Goal: Task Accomplishment & Management: Manage account settings

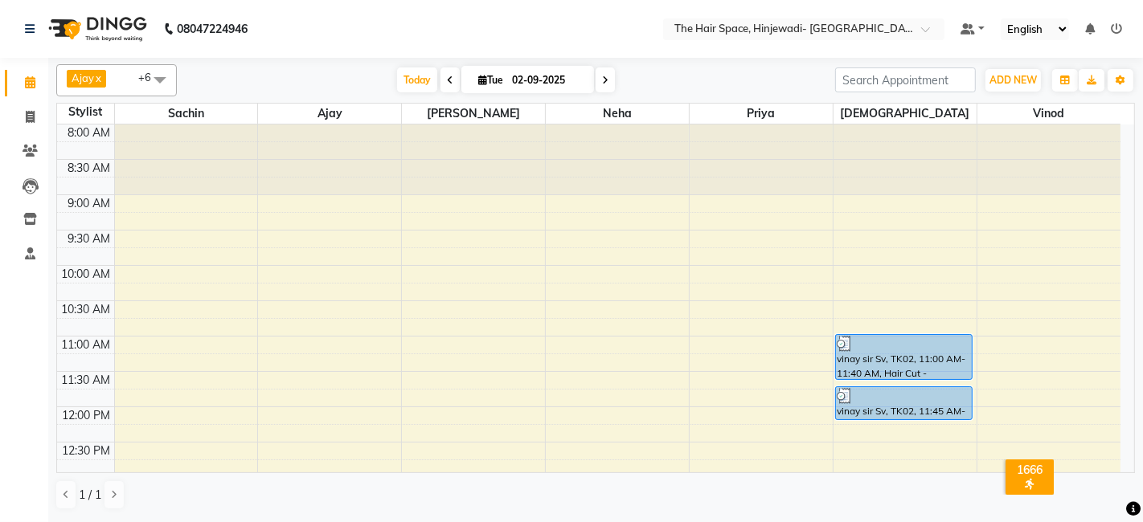
scroll to position [446, 0]
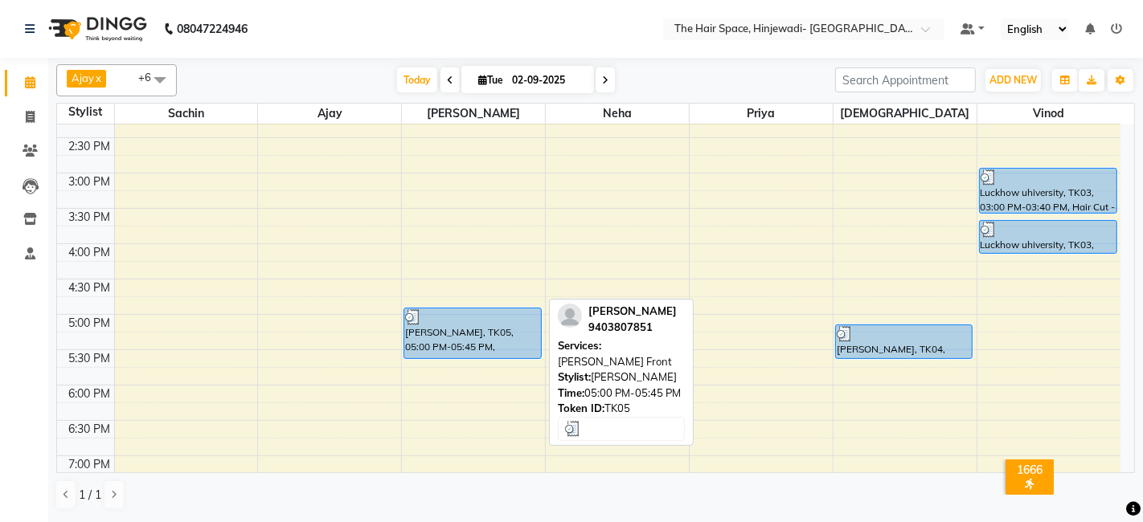
click at [477, 337] on div "[PERSON_NAME], TK05, 05:00 PM-05:45 PM, [PERSON_NAME] Front" at bounding box center [472, 334] width 136 height 50
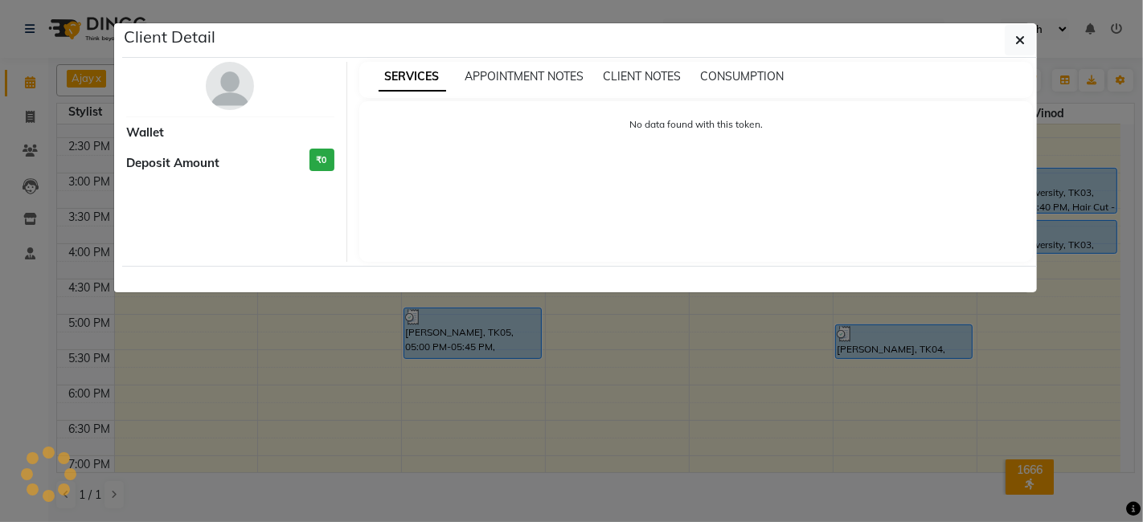
select select "3"
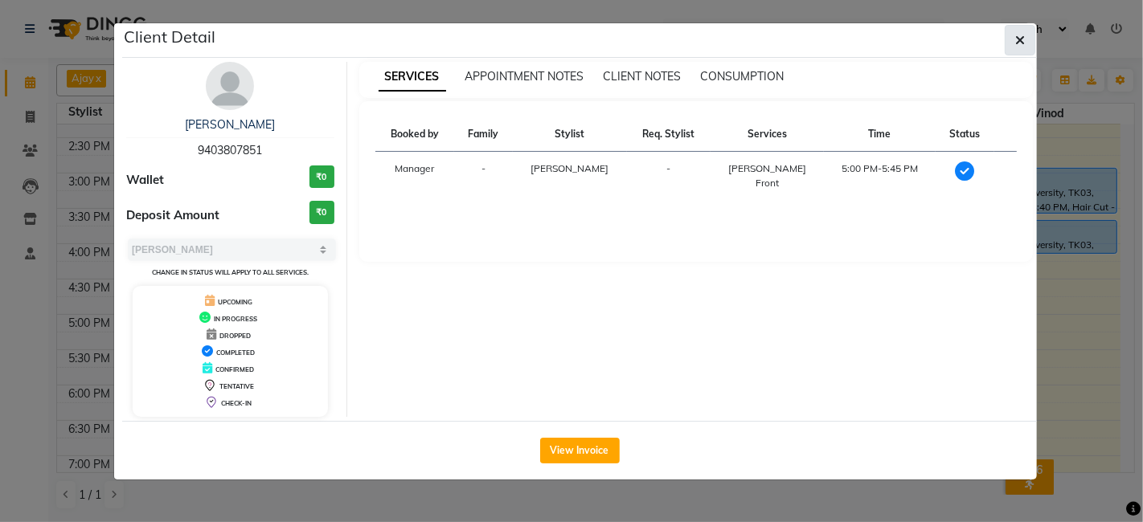
click at [1024, 42] on icon "button" at bounding box center [1020, 40] width 10 height 13
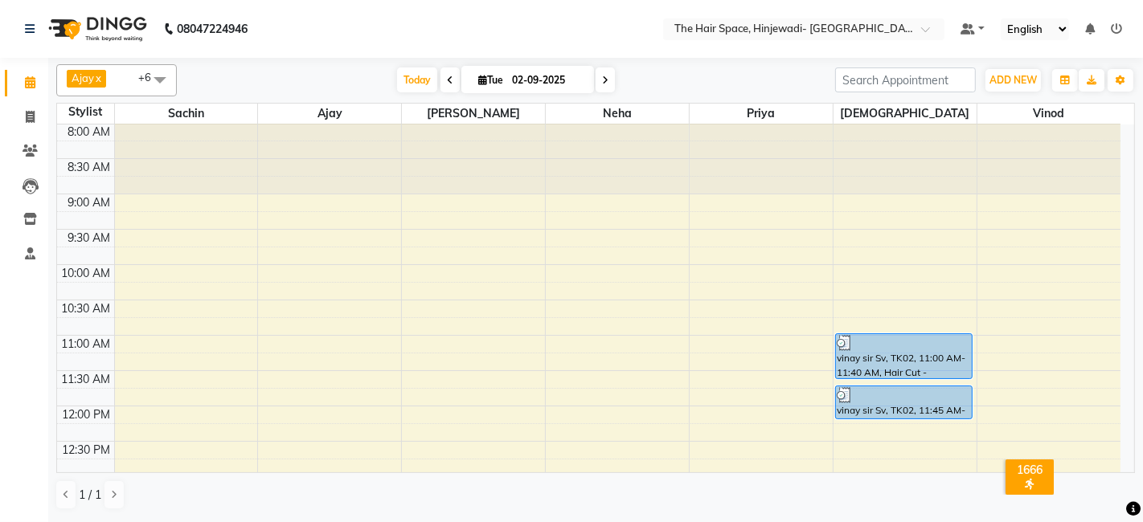
scroll to position [0, 0]
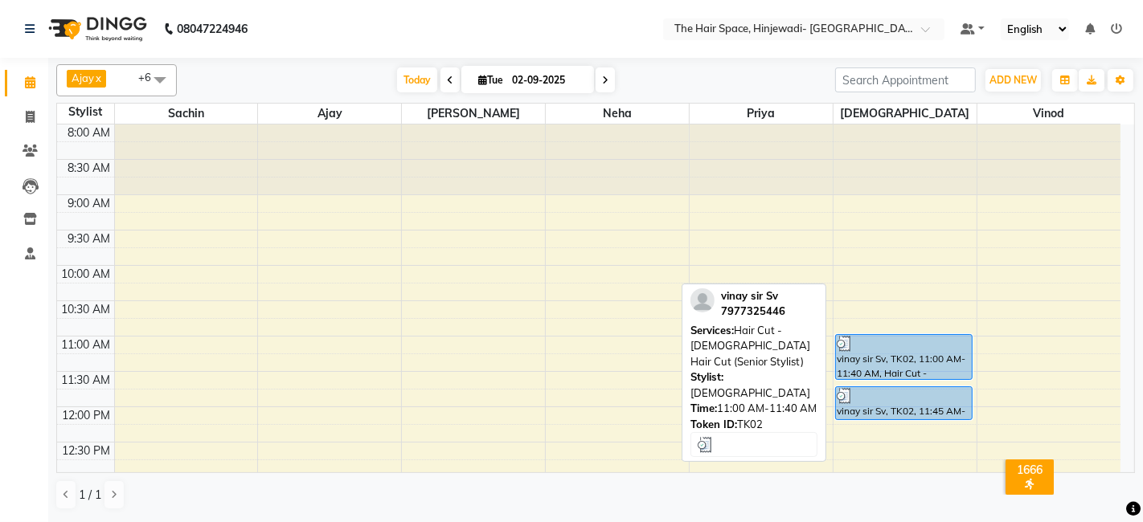
drag, startPoint x: 914, startPoint y: 333, endPoint x: 914, endPoint y: 342, distance: 9.6
click at [914, 342] on div "vinay sir Sv, TK02, 11:00 AM-11:40 AM, Hair Cut - [DEMOGRAPHIC_DATA] Hair Cut (…" at bounding box center [904, 357] width 136 height 44
select select "3"
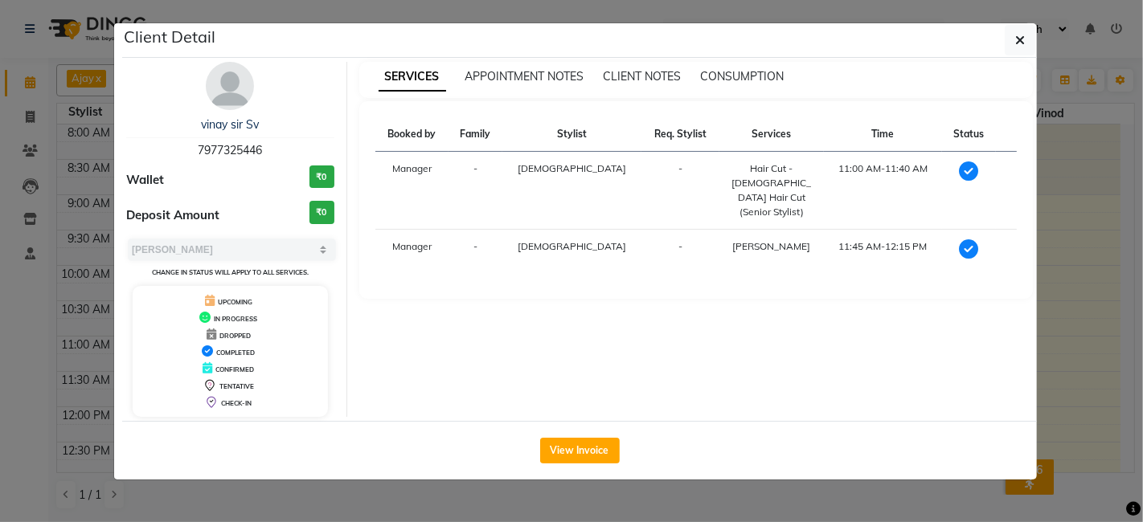
click at [217, 92] on img at bounding box center [230, 86] width 48 height 48
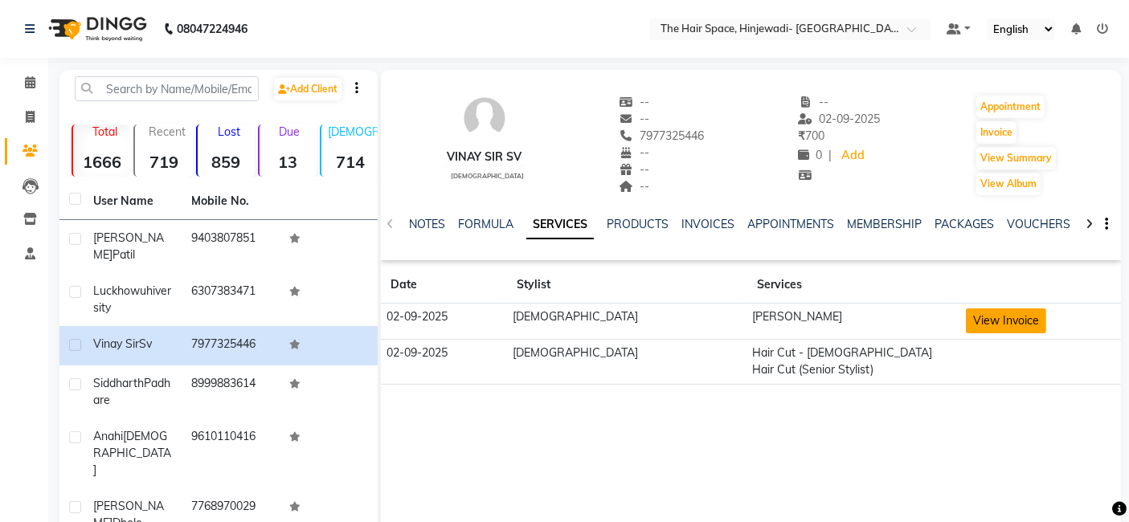
click at [990, 322] on button "View Invoice" at bounding box center [1006, 321] width 80 height 25
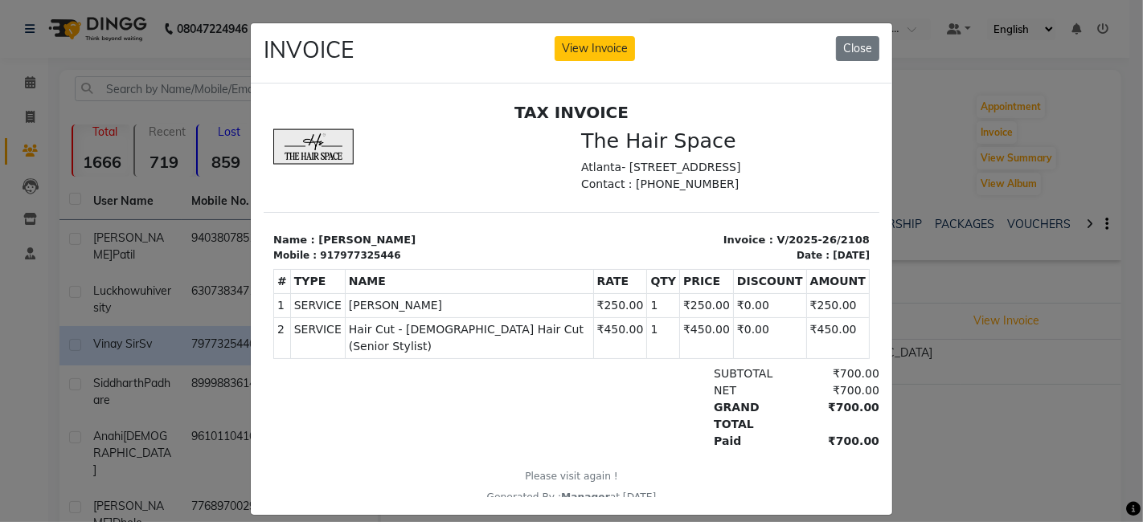
scroll to position [13, 0]
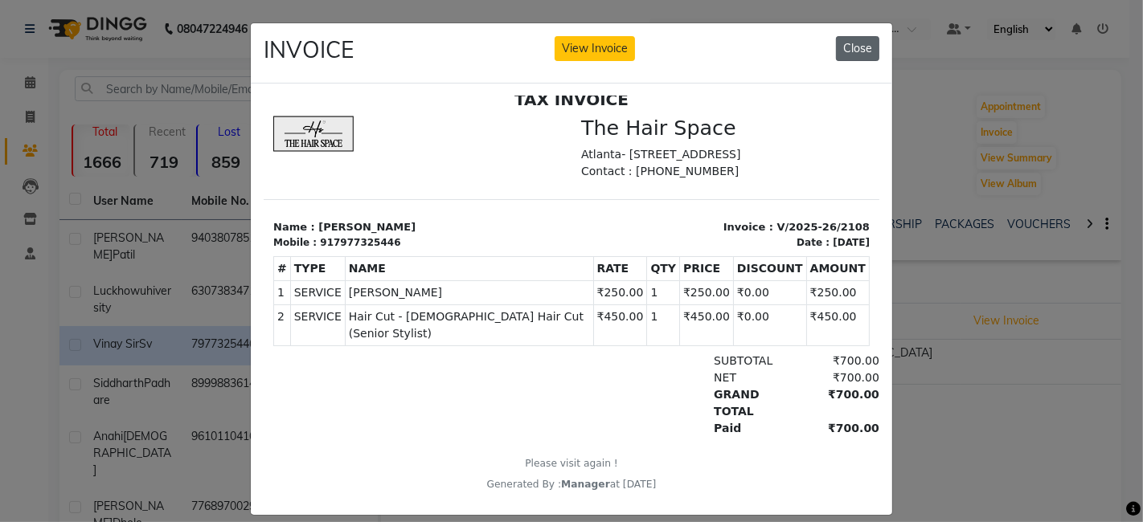
click at [854, 40] on button "Close" at bounding box center [857, 48] width 43 height 25
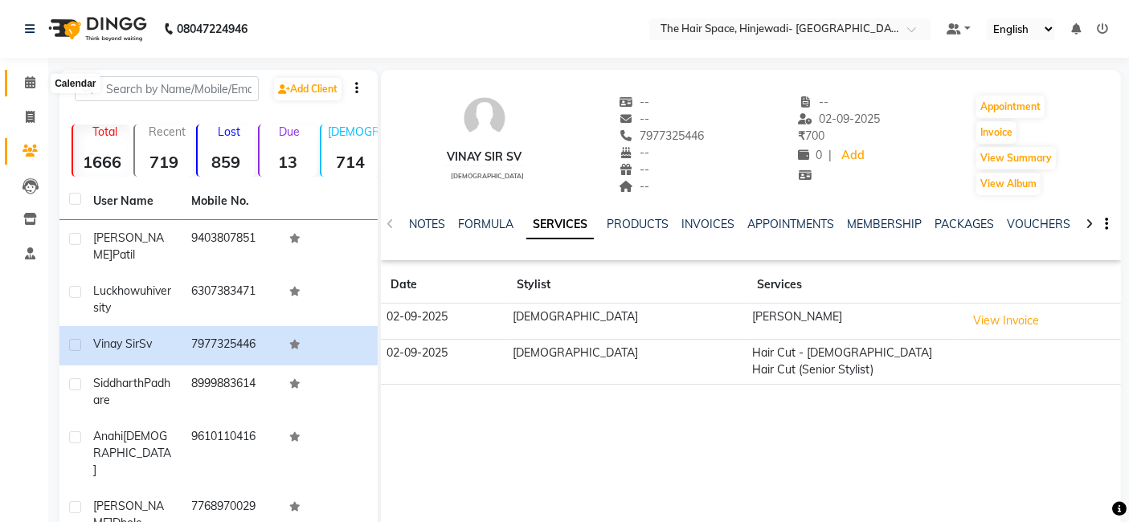
click at [23, 82] on span at bounding box center [30, 83] width 28 height 18
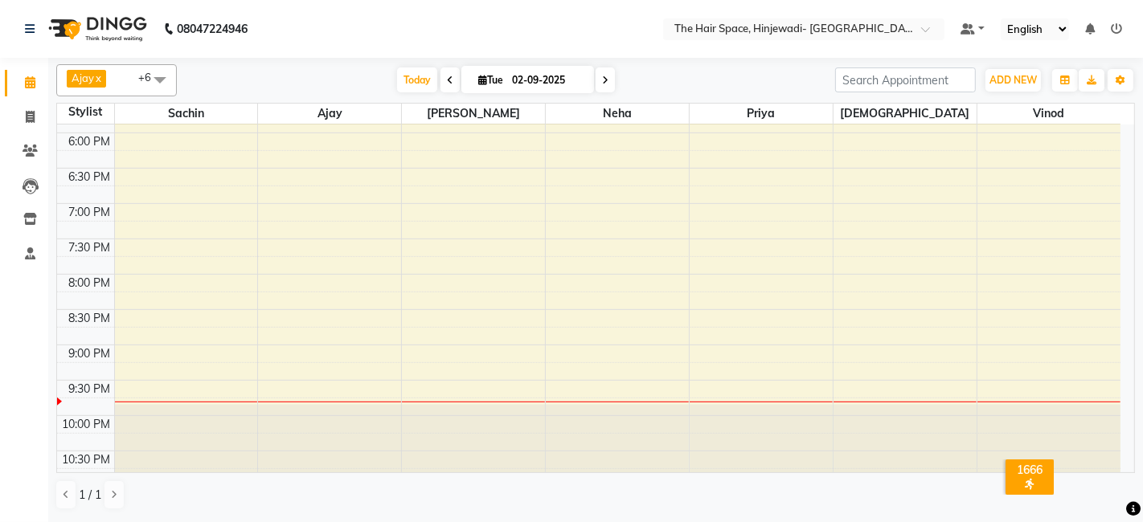
scroll to position [520, 0]
